Goal: Information Seeking & Learning: Learn about a topic

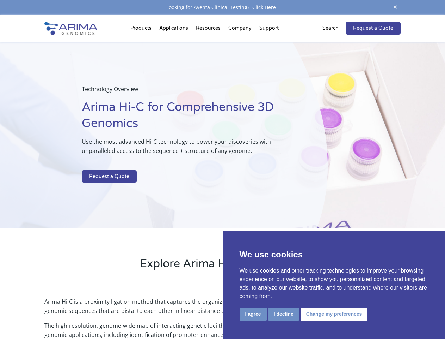
click at [223, 169] on p at bounding box center [187, 165] width 211 height 9
click at [253, 314] on button "I agree" at bounding box center [253, 313] width 27 height 13
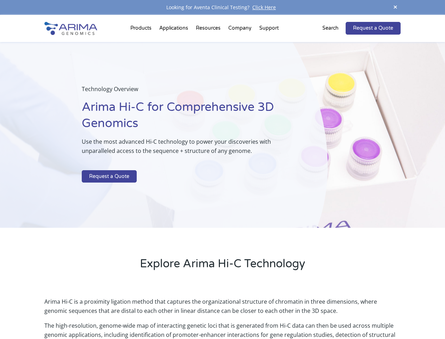
click at [284, 314] on p "Arima Hi-C is a proximity ligation method that captures the organizational stru…" at bounding box center [222, 309] width 356 height 24
click at [333, 314] on p "Arima Hi-C is a proximity ligation method that captures the organizational stru…" at bounding box center [222, 309] width 356 height 24
click at [396, 7] on span at bounding box center [395, 8] width 11 height 10
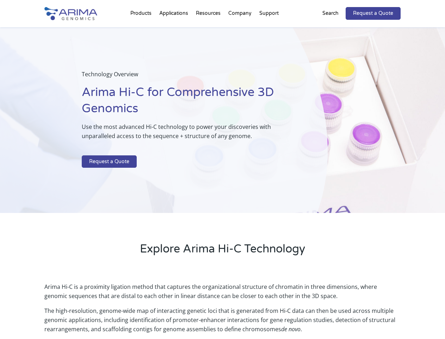
click at [223, 177] on div "Technology Overview Arima Hi-C for Comprehensive 3D Genomics Use the most advan…" at bounding box center [164, 120] width 328 height 186
click at [142, 30] on div "Technology Overview Arima Hi-C for Comprehensive 3D Genomics Use the most advan…" at bounding box center [164, 120] width 328 height 186
click at [209, 30] on div "Technology Overview Arima Hi-C for Comprehensive 3D Genomics Use the most advan…" at bounding box center [164, 120] width 328 height 186
click at [241, 30] on div "Technology Overview Arima Hi-C for Comprehensive 3D Genomics Use the most advan…" at bounding box center [164, 120] width 328 height 186
click at [269, 30] on div "Technology Overview Arima Hi-C for Comprehensive 3D Genomics Use the most advan…" at bounding box center [164, 120] width 328 height 186
